Goal: Task Accomplishment & Management: Manage account settings

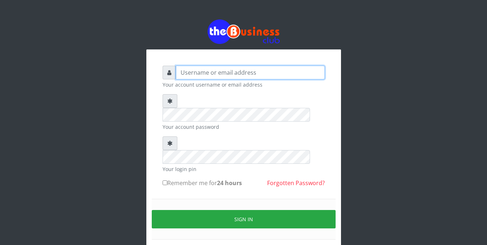
click at [209, 74] on input "text" at bounding box center [250, 73] width 149 height 14
type input "t"
type input "[EMAIL_ADDRESS][DOMAIN_NAME]"
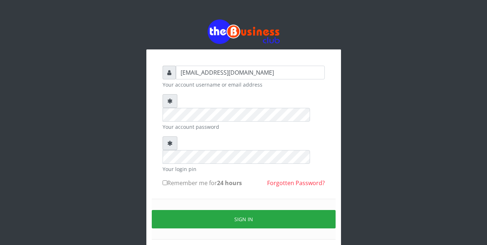
click at [168, 178] on label "Remember me for 24 hours" at bounding box center [202, 182] width 79 height 9
click at [167, 180] on input "Remember me for 24 hours" at bounding box center [165, 182] width 5 height 5
checkbox input "true"
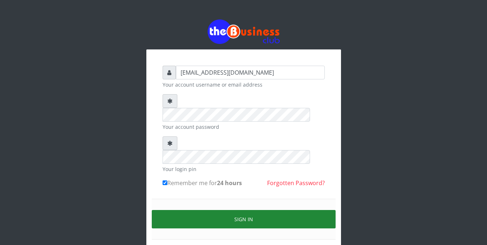
click at [212, 210] on button "Sign in" at bounding box center [244, 219] width 184 height 18
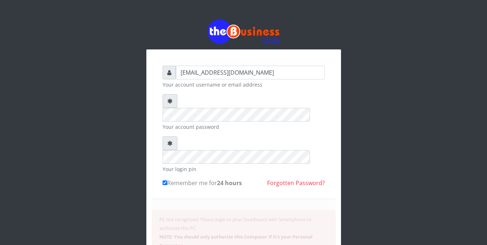
click at [227, 242] on form "[EMAIL_ADDRESS][DOMAIN_NAME] Your account username or email address Your accoun…" at bounding box center [244, 186] width 162 height 241
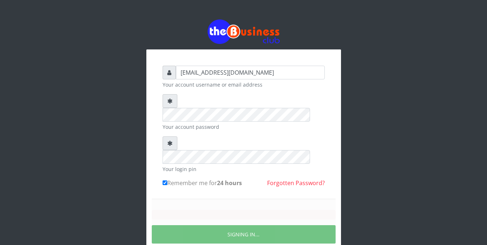
scroll to position [26, 0]
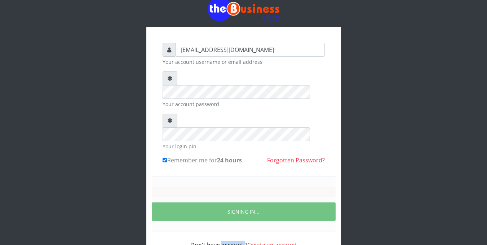
click at [227, 242] on div "[EMAIL_ADDRESS][DOMAIN_NAME] Your account username or email address Your accoun…" at bounding box center [243, 129] width 411 height 304
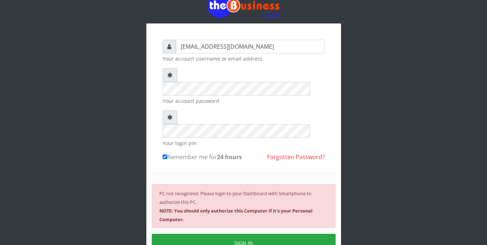
click at [227, 242] on div "[EMAIL_ADDRESS][DOMAIN_NAME] Your account username or email address Your accoun…" at bounding box center [243, 143] width 411 height 339
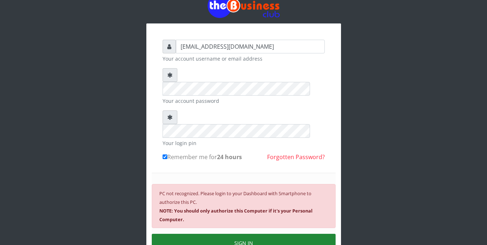
click at [238, 234] on button "SIGN IN" at bounding box center [244, 243] width 184 height 18
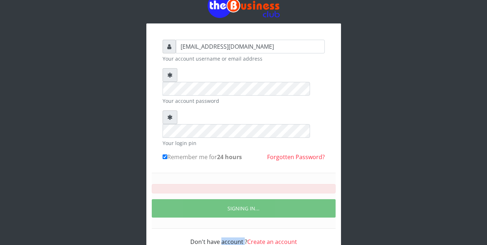
click at [238, 216] on form "[EMAIL_ADDRESS][DOMAIN_NAME] Your account username or email address Your accoun…" at bounding box center [244, 143] width 162 height 206
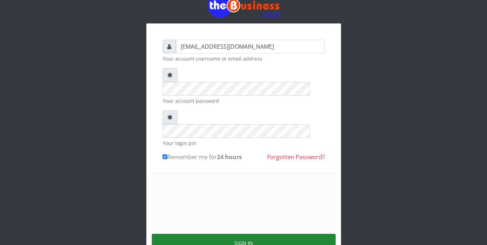
click at [238, 234] on button "SIGN IN" at bounding box center [244, 243] width 184 height 18
